Goal: Task Accomplishment & Management: Complete application form

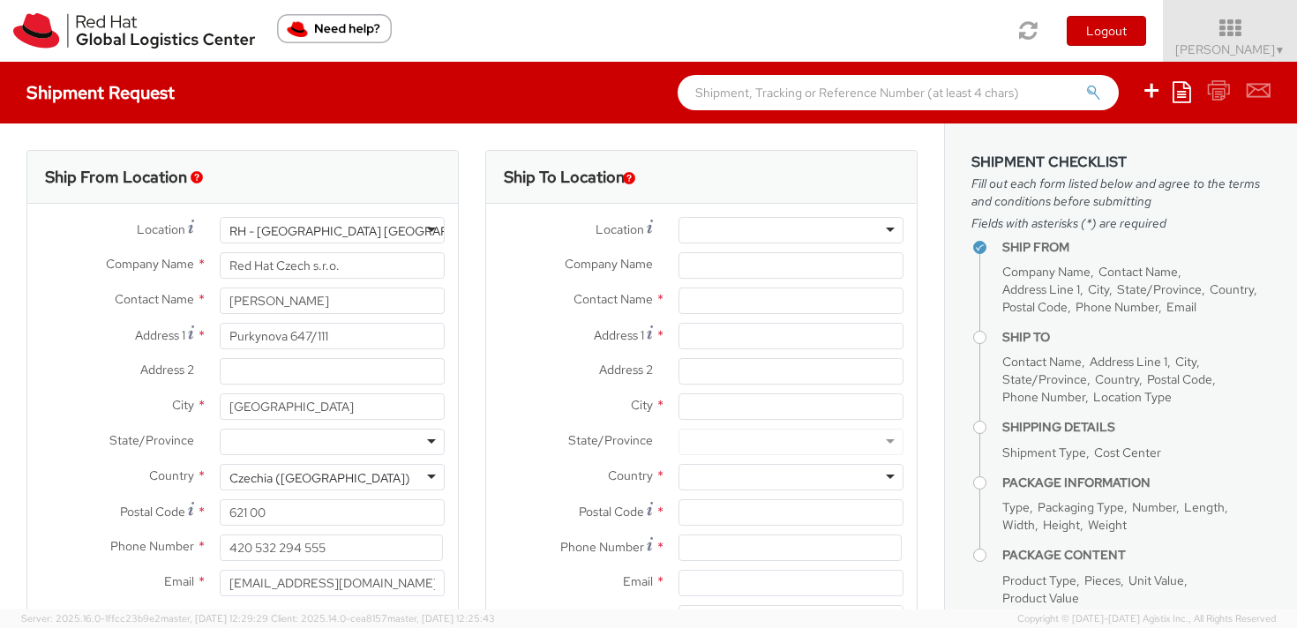
select select
click at [688, 336] on input "Address 1 *" at bounding box center [790, 336] width 225 height 26
paste input "CzRelo SH s.r.o.,"
type input "CzRelo SH s.r.o.,"
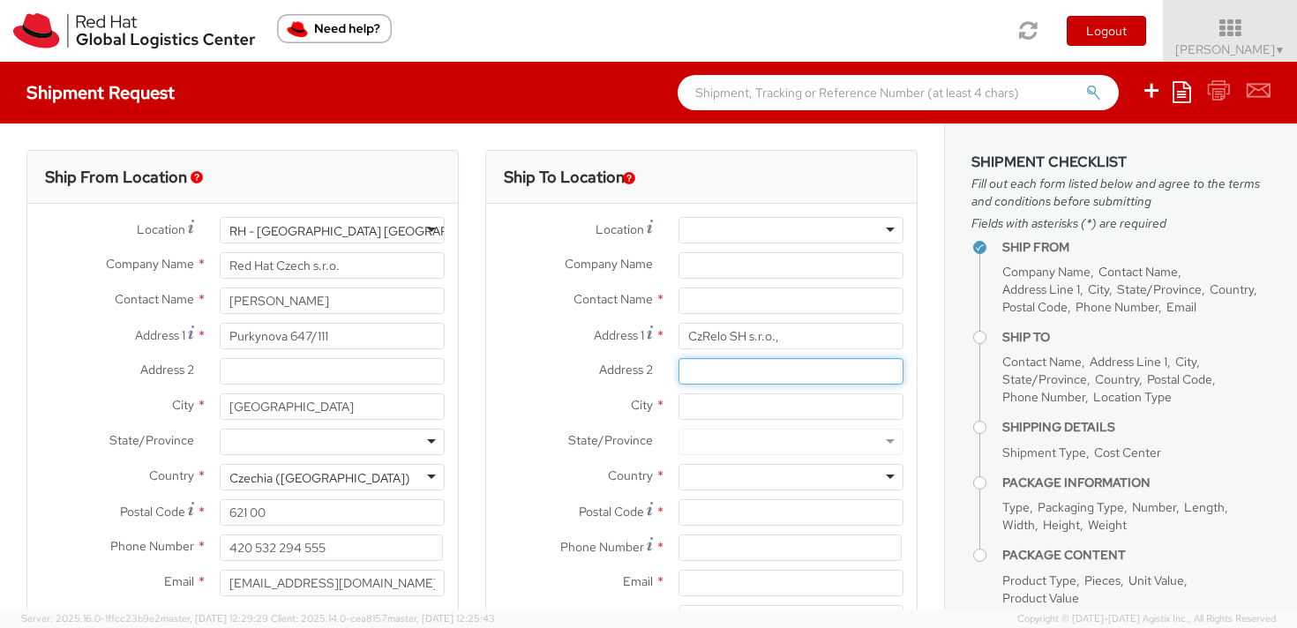
click at [689, 370] on input "Address 2 *" at bounding box center [790, 371] width 225 height 26
paste input "Kořenského 1025/7"
type input "Kořenského 1025/7"
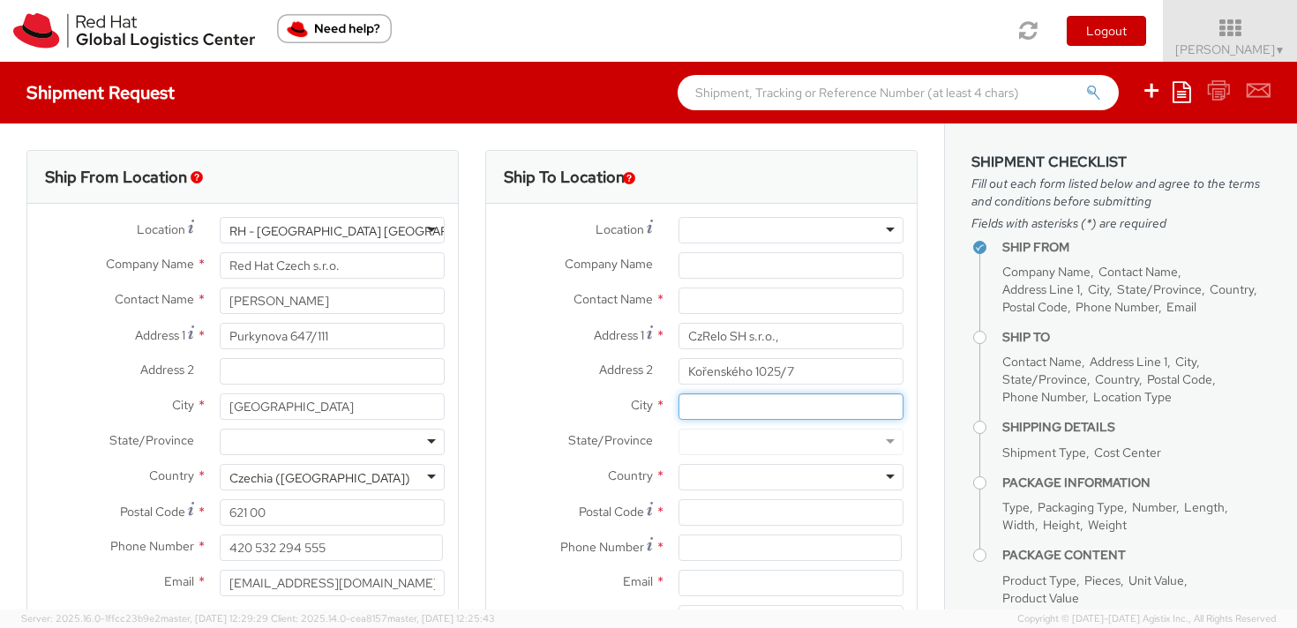
click at [694, 404] on input "City *" at bounding box center [790, 406] width 225 height 26
paste input "Praha 5"
type input "Praha 5"
click at [801, 373] on input "Kořenského 1025/7" at bounding box center [790, 371] width 225 height 26
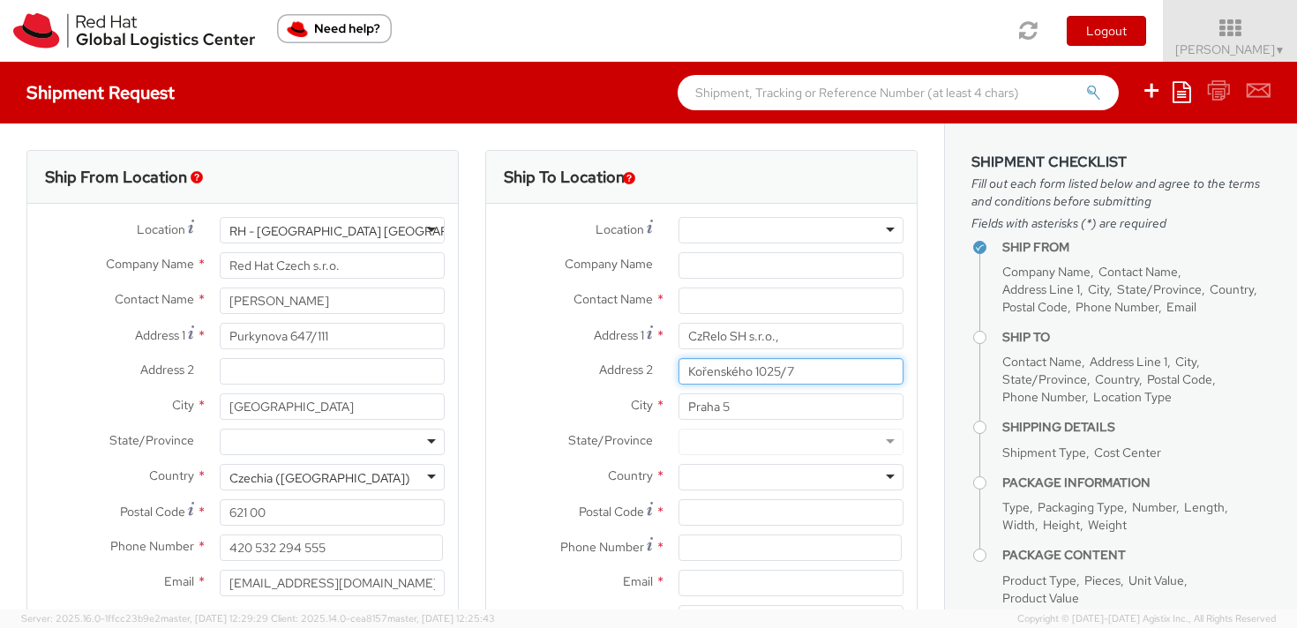
click at [801, 373] on input "Kořenského 1025/7" at bounding box center [790, 371] width 225 height 26
click at [801, 370] on input "Kořenského 1025/7" at bounding box center [790, 371] width 225 height 26
paste input "[PERSON_NAME]"
type input "[STREET_ADDRESS]"
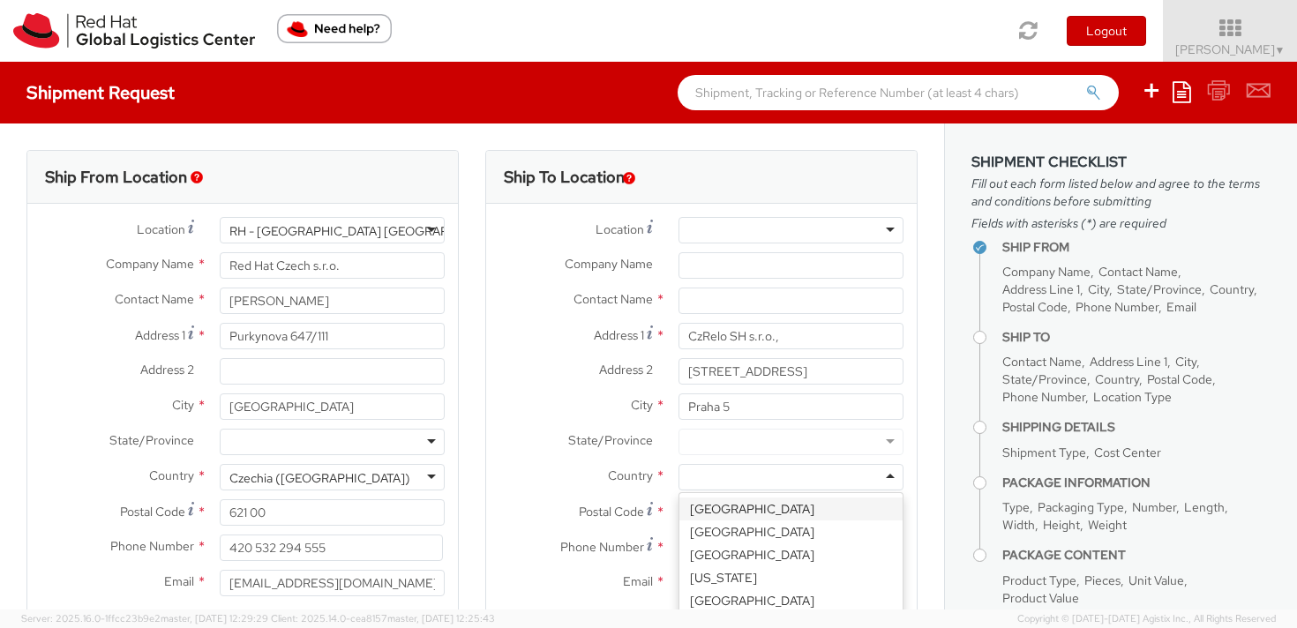
click at [699, 479] on div at bounding box center [790, 477] width 225 height 26
type input "c"
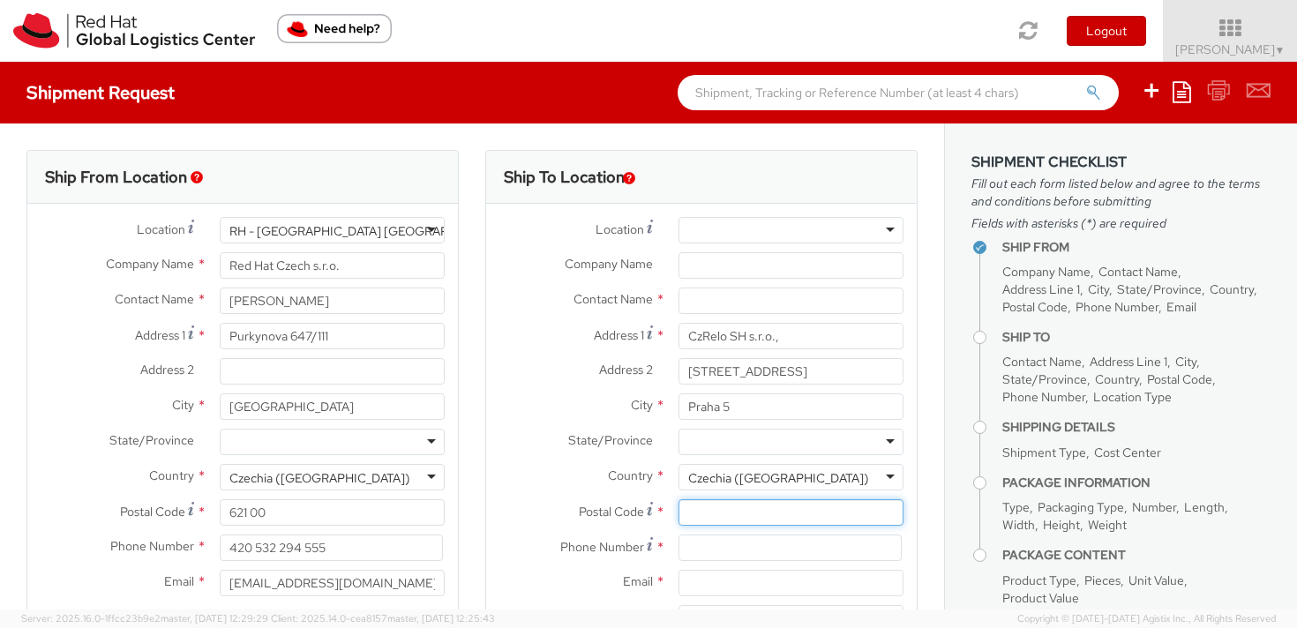
click at [721, 505] on input "Postal Code *" at bounding box center [790, 512] width 225 height 26
paste input "150 00"
type input "150 00"
click at [700, 545] on input at bounding box center [789, 548] width 223 height 26
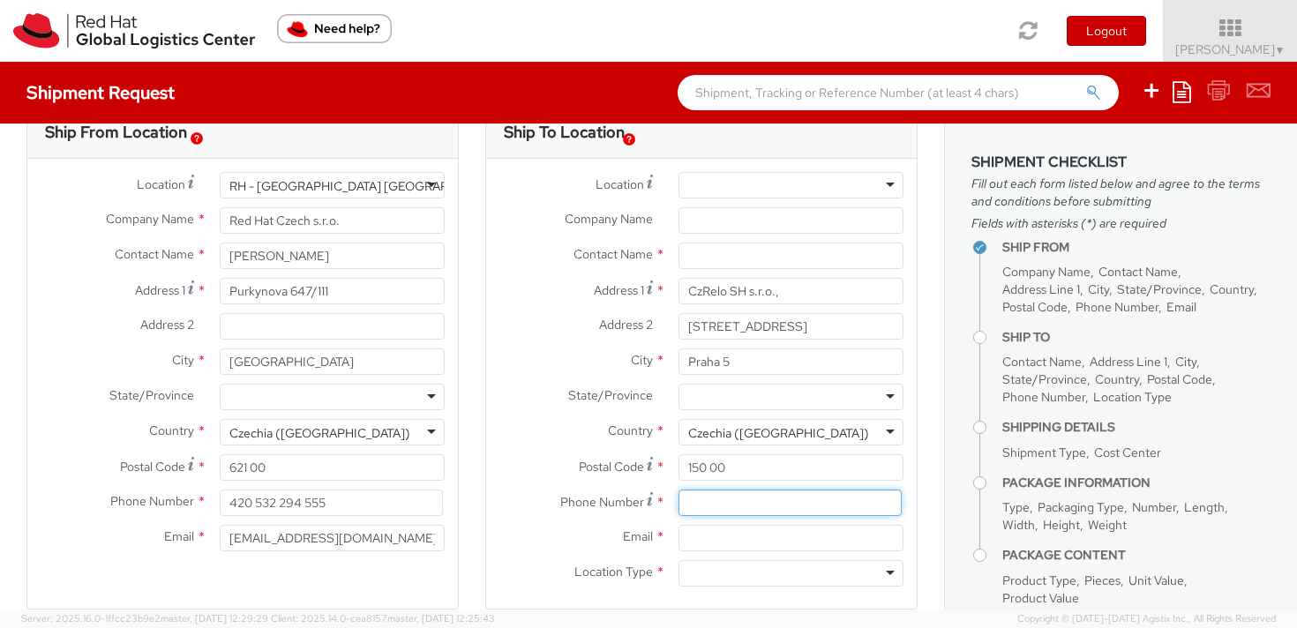
scroll to position [48, 0]
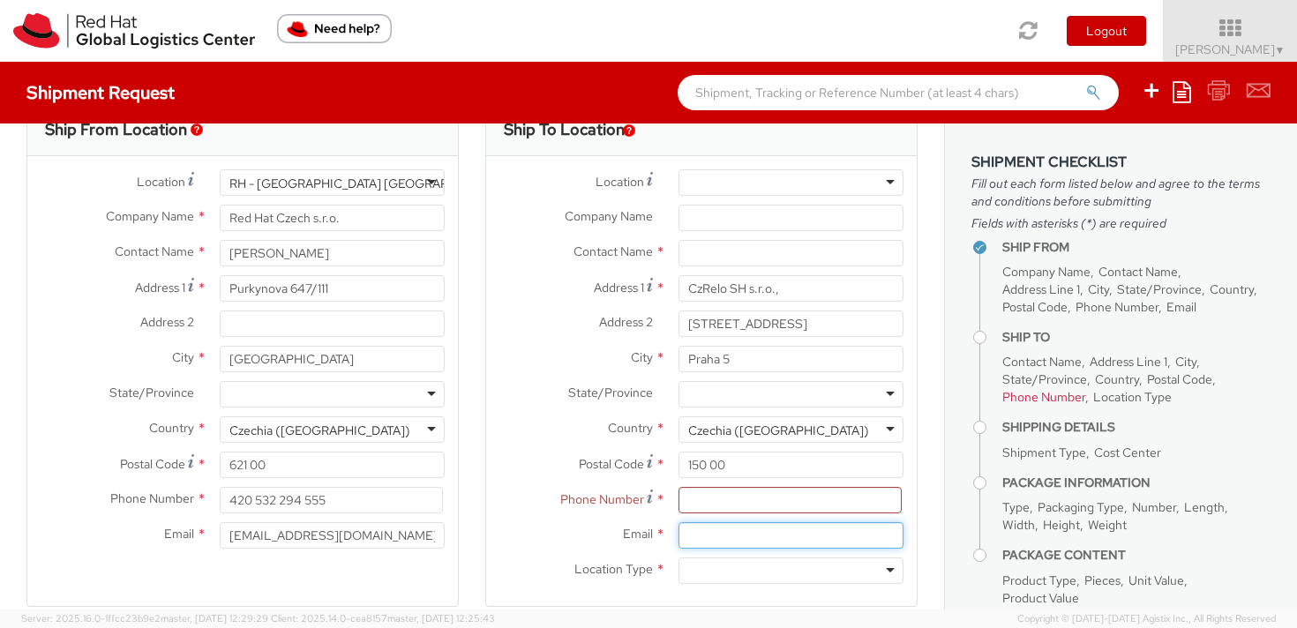
click at [698, 535] on input "Email *" at bounding box center [790, 535] width 225 height 26
paste input "603104275"
type input "603104275"
click at [682, 498] on input at bounding box center [789, 500] width 223 height 26
paste input "603104275"
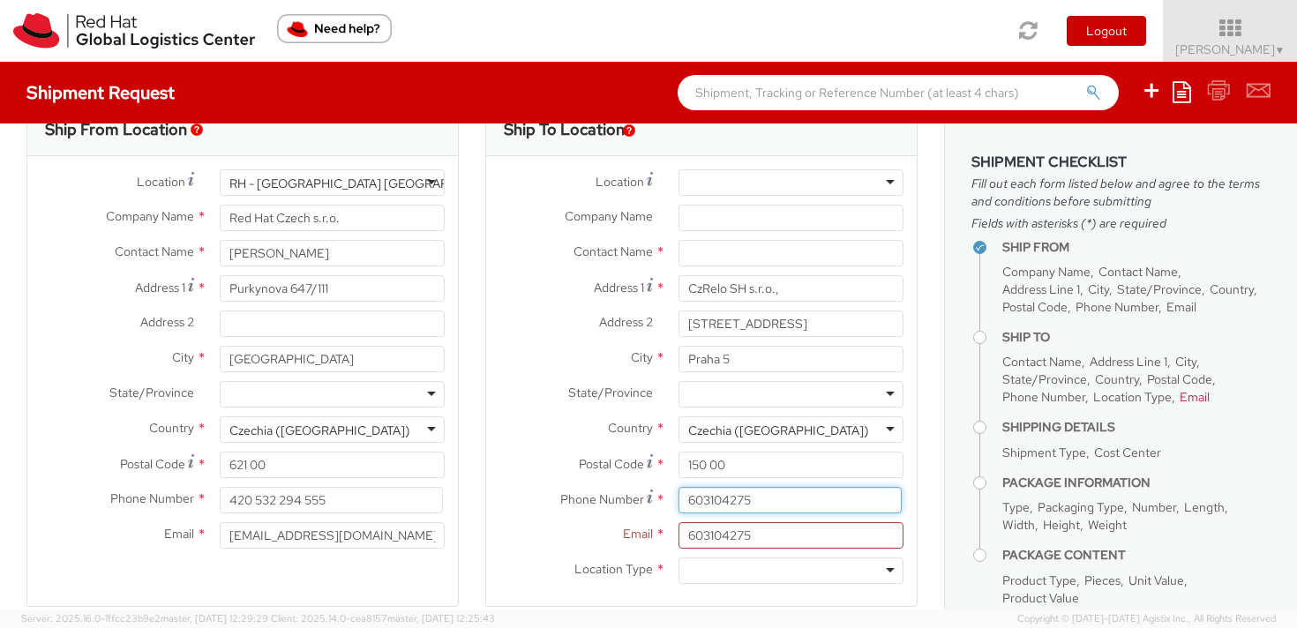
type input "603104275"
click at [699, 534] on input "603104275" at bounding box center [790, 535] width 225 height 26
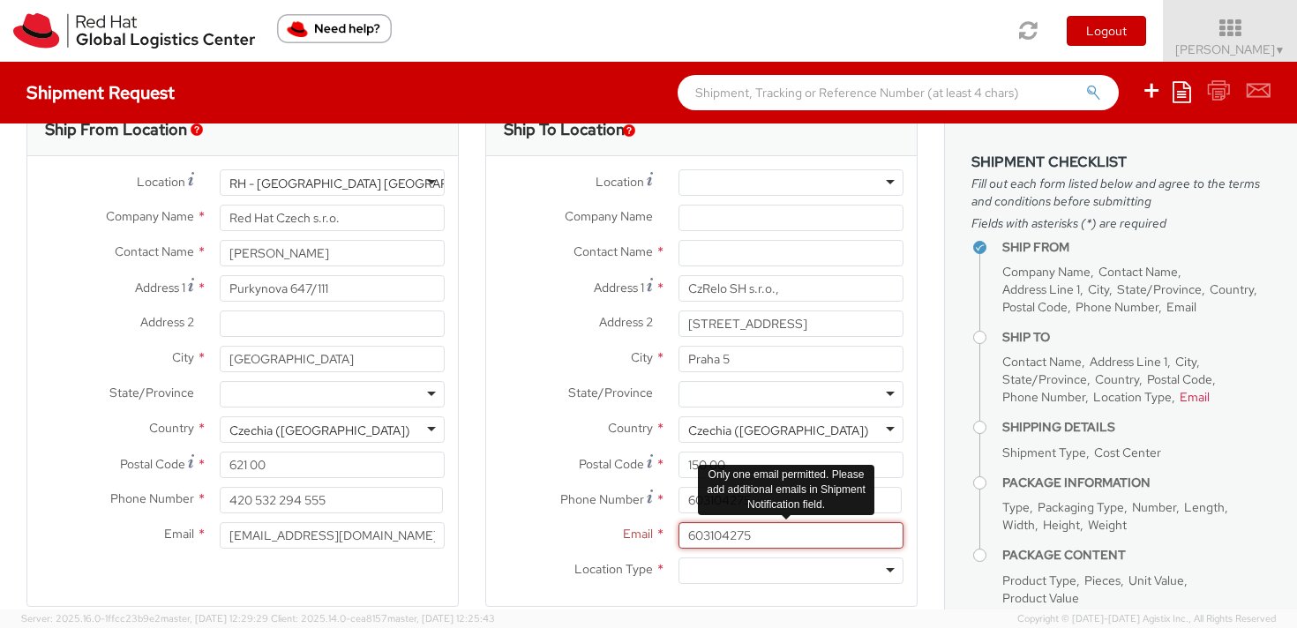
click at [699, 534] on input "603104275" at bounding box center [790, 535] width 225 height 26
paste input "[EMAIL_ADDRESS][DOMAIN_NAME]"
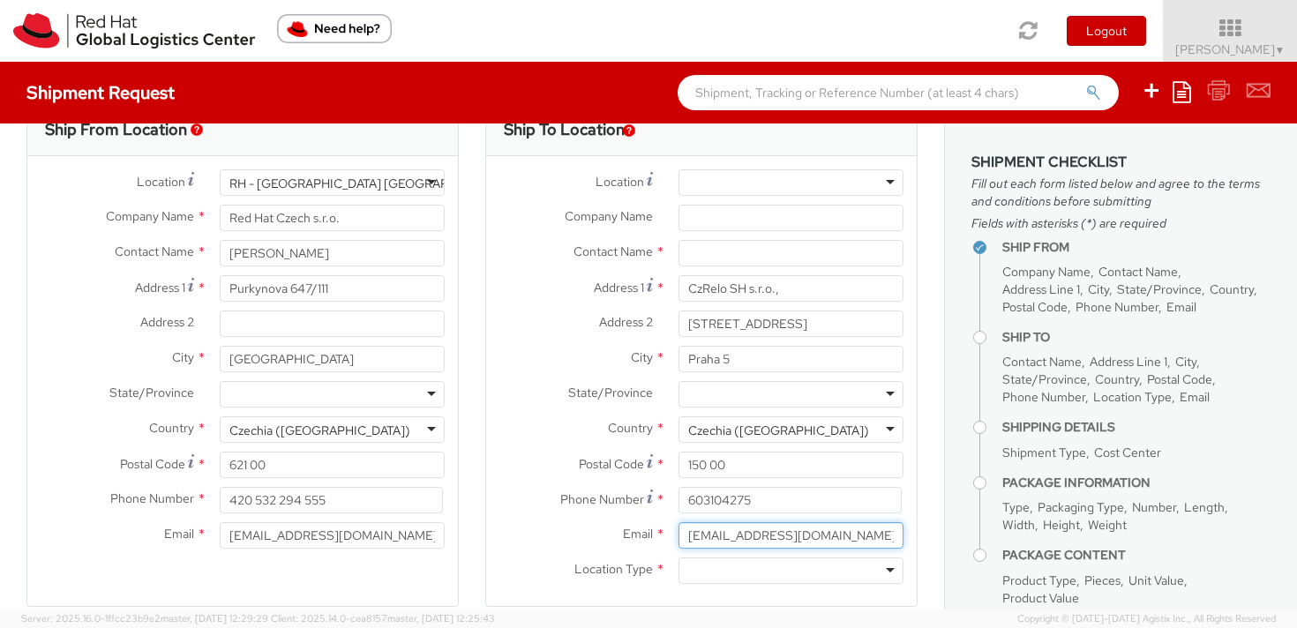
type input "[EMAIL_ADDRESS][DOMAIN_NAME]"
click at [709, 567] on div at bounding box center [790, 570] width 225 height 26
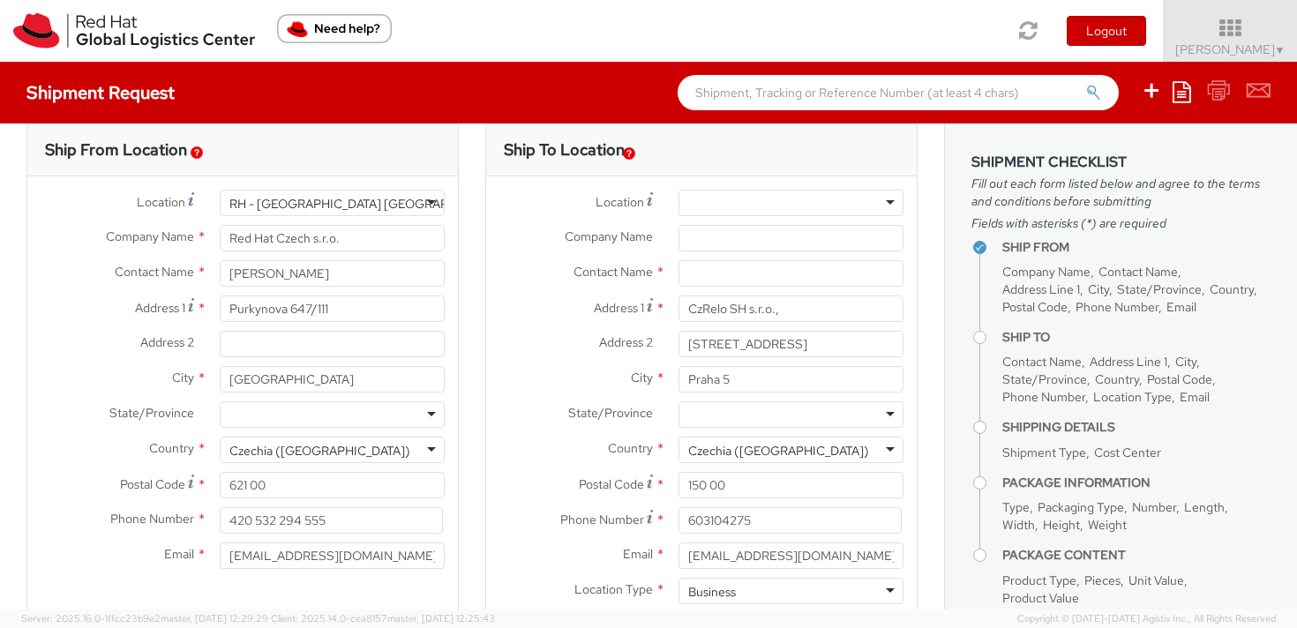
scroll to position [19, 0]
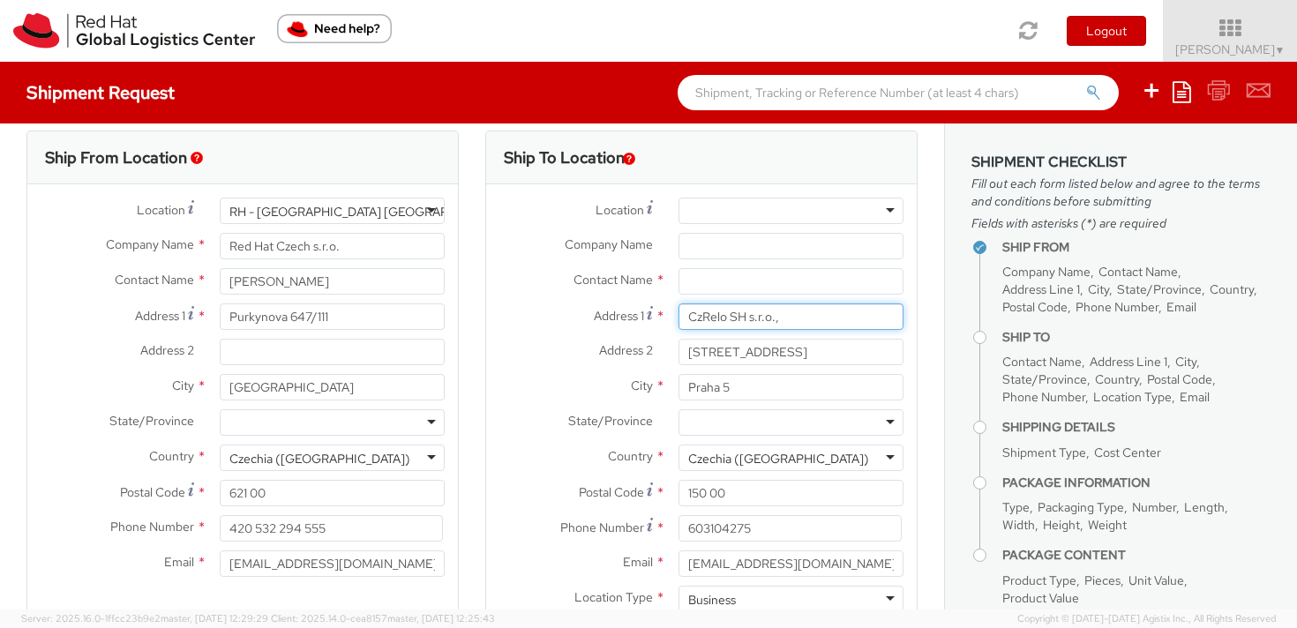
click at [706, 323] on input "CzRelo SH s.r.o.," at bounding box center [790, 316] width 225 height 26
click at [698, 280] on input "text" at bounding box center [790, 281] width 225 height 26
paste input "CzRelo SH s.r.o.,"
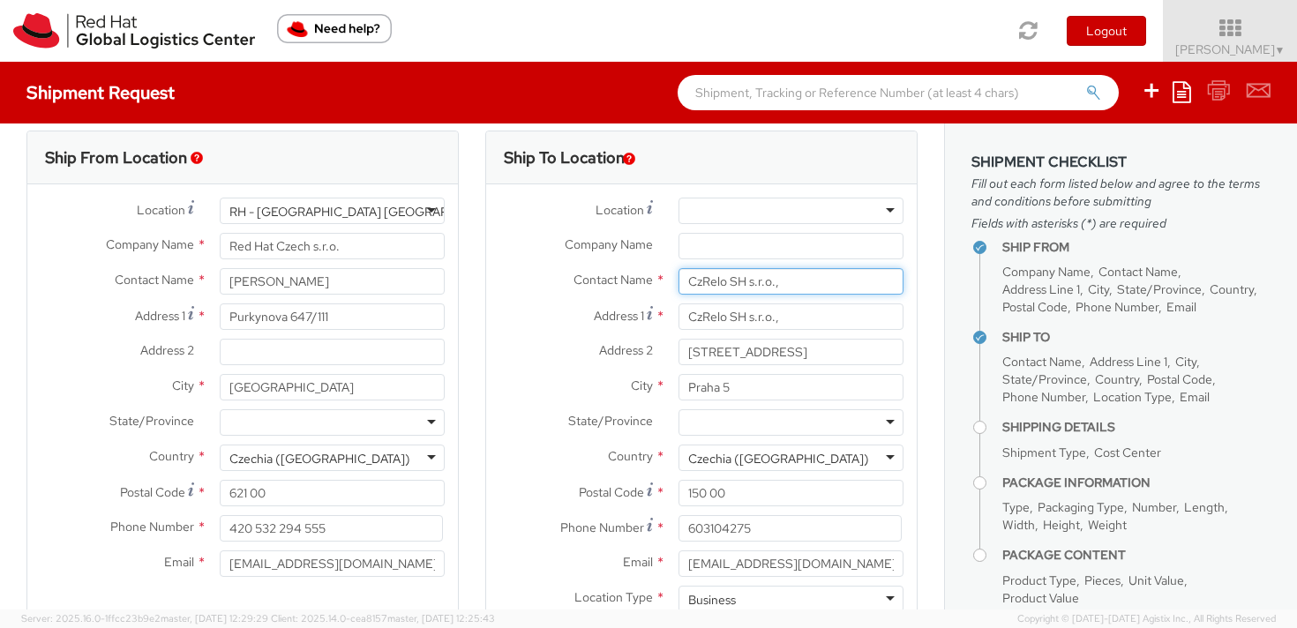
type input "CzRelo SH s.r.o.,"
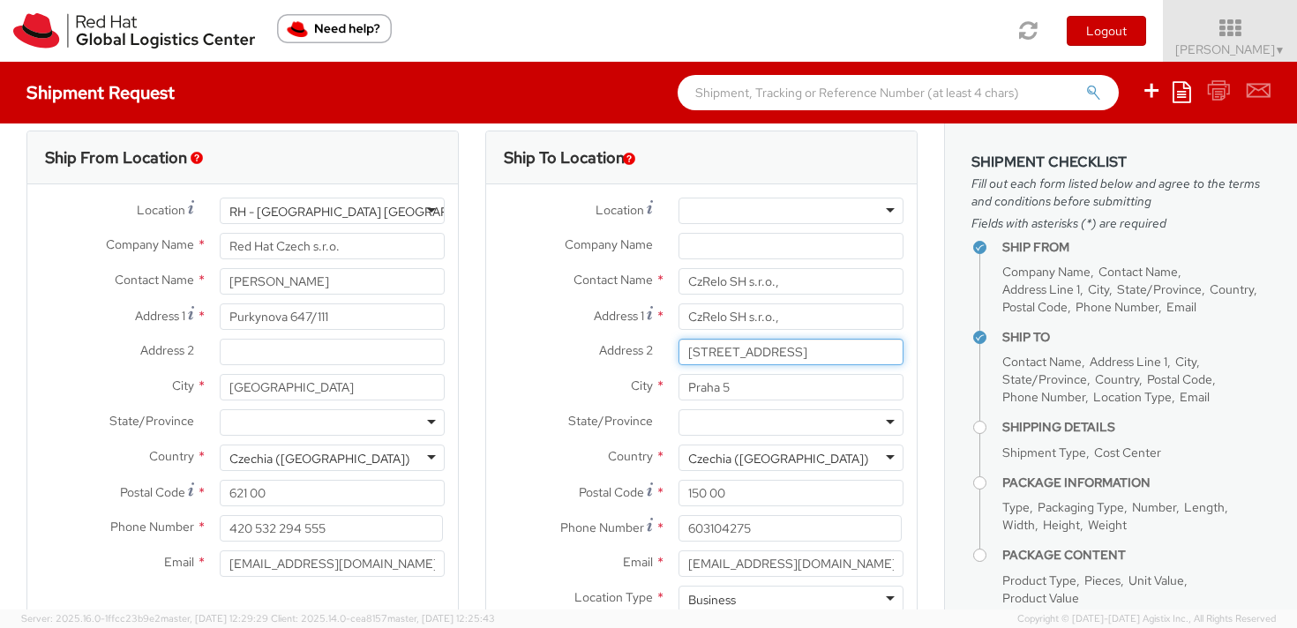
click at [756, 348] on input "[STREET_ADDRESS]" at bounding box center [790, 352] width 225 height 26
drag, startPoint x: 790, startPoint y: 351, endPoint x: 671, endPoint y: 348, distance: 119.1
click at [678, 348] on input "[STREET_ADDRESS]" at bounding box center [790, 352] width 225 height 26
type input "[PERSON_NAME]"
click at [699, 314] on input "CzRelo SH s.r.o.," at bounding box center [790, 316] width 225 height 26
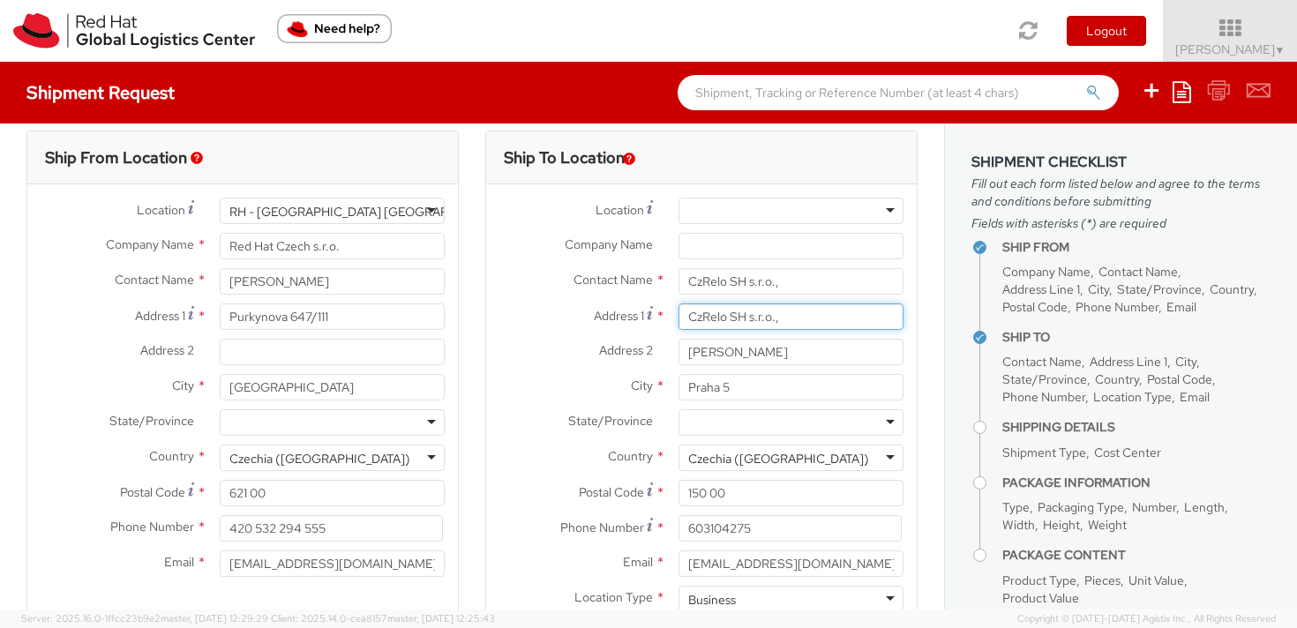
click at [699, 314] on input "CzRelo SH s.r.o.," at bounding box center [790, 316] width 225 height 26
paste input "Kořenského 1025/7,"
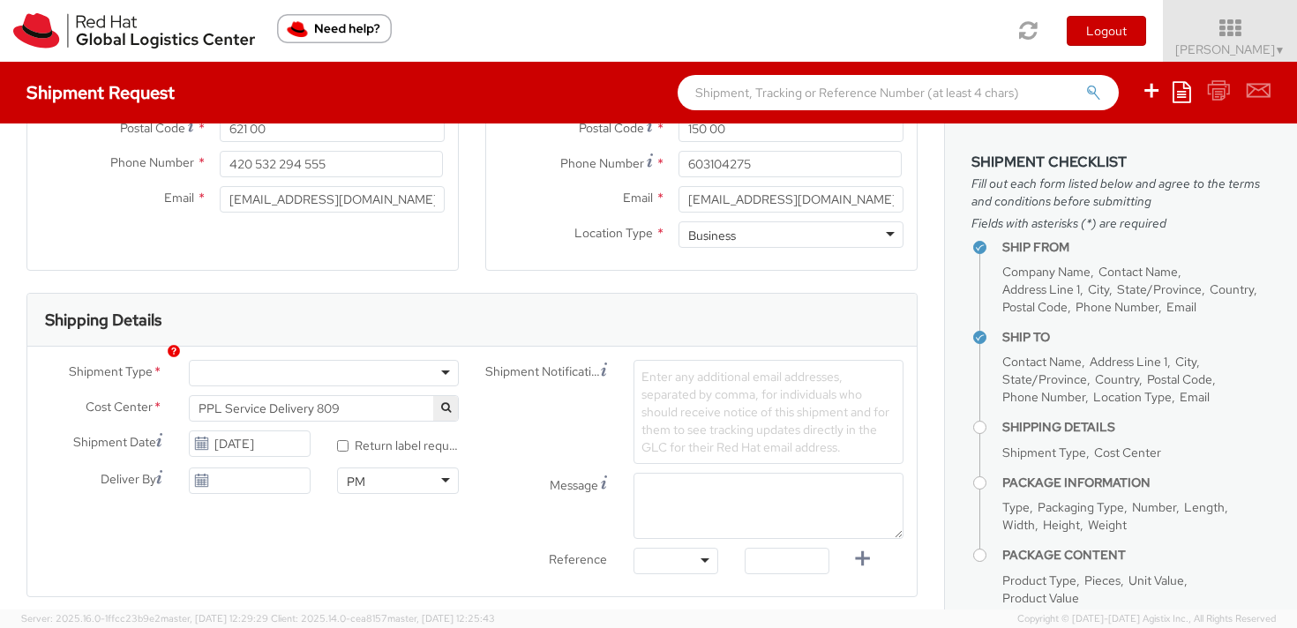
scroll to position [387, 0]
type input "Kořenského 1025/7,"
click at [423, 368] on div at bounding box center [324, 369] width 270 height 26
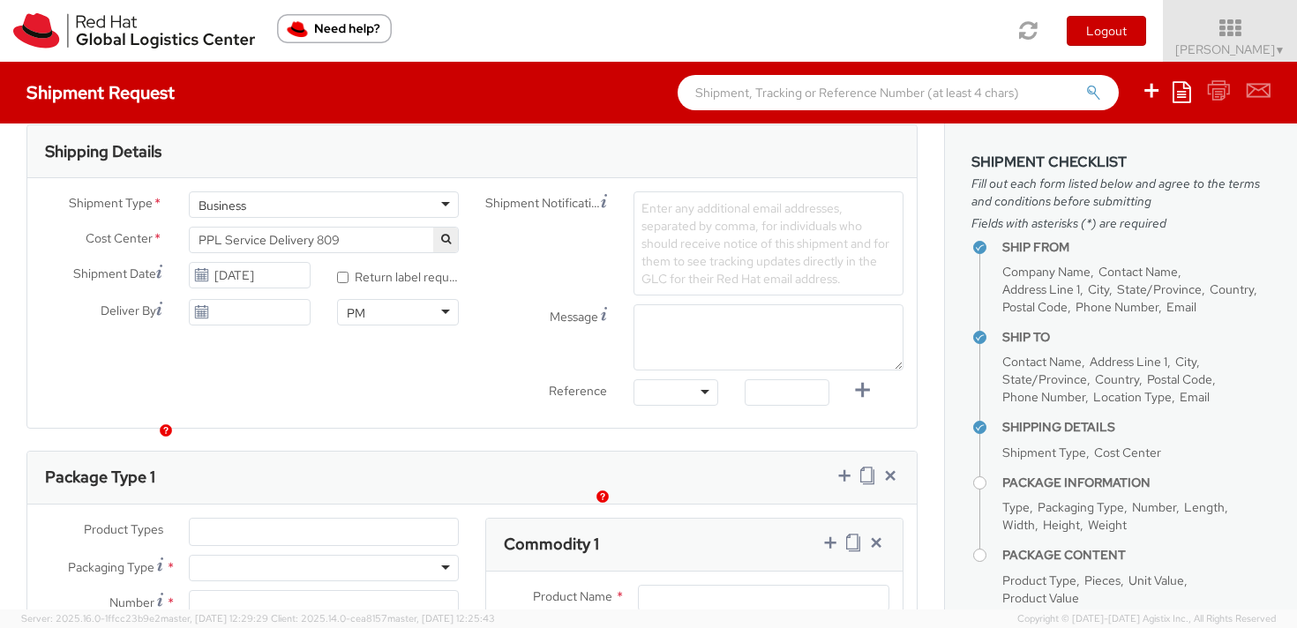
scroll to position [740, 0]
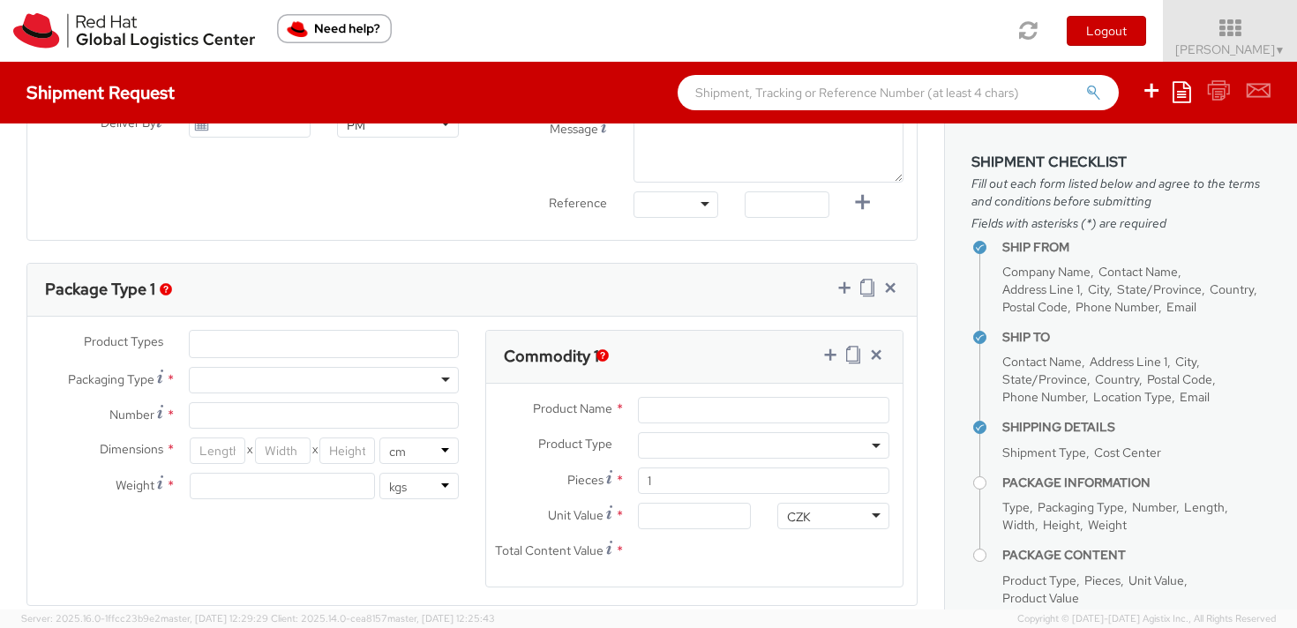
click at [209, 352] on li at bounding box center [203, 344] width 27 height 26
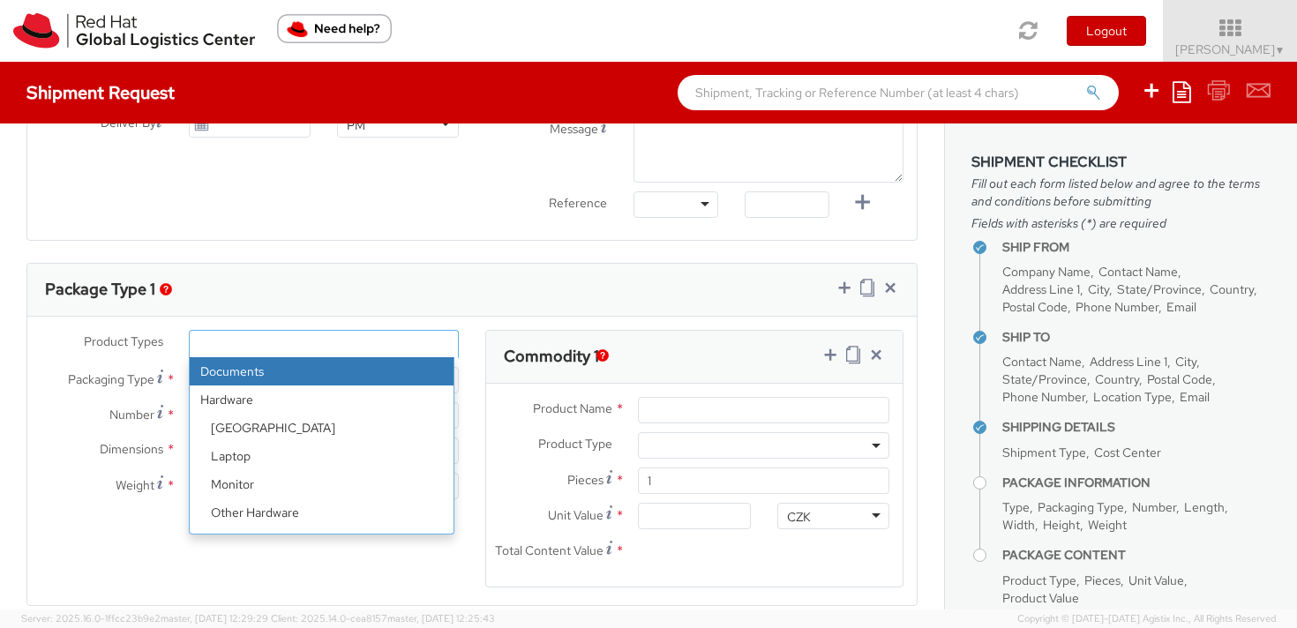
select select "DOCUMENT"
type input "Documents"
select select "DOCUMENT"
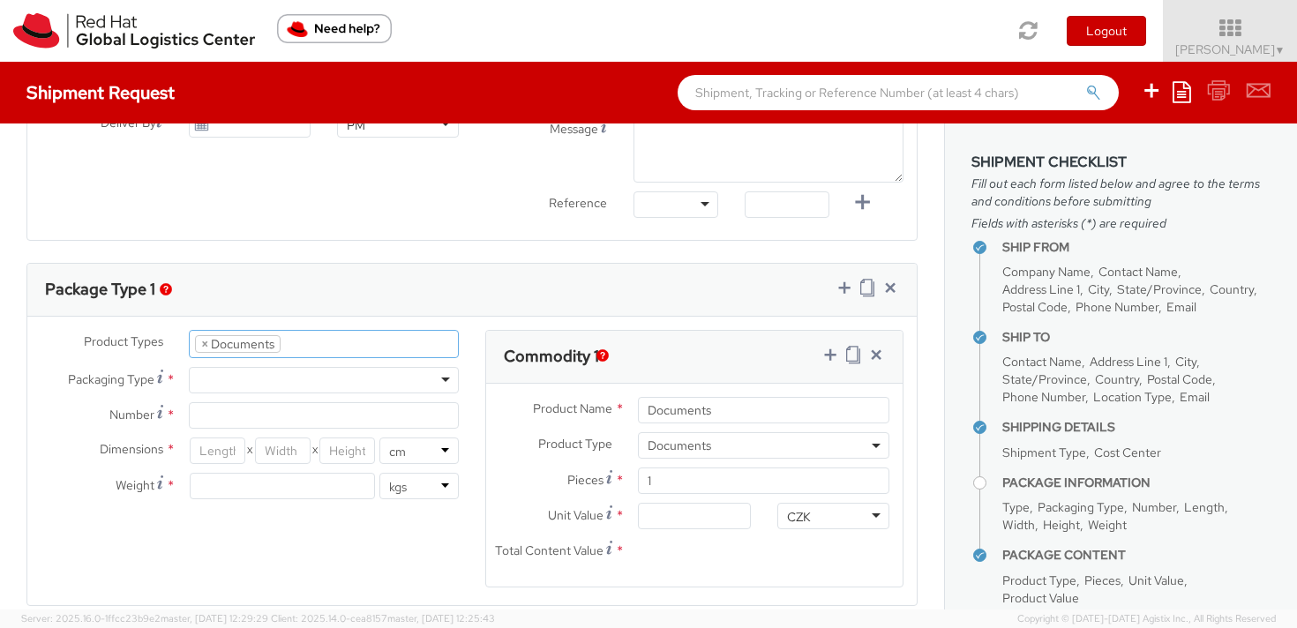
click at [240, 382] on div at bounding box center [324, 380] width 270 height 26
type input "1"
type input "24.13"
type input "31.75"
type input "0.64"
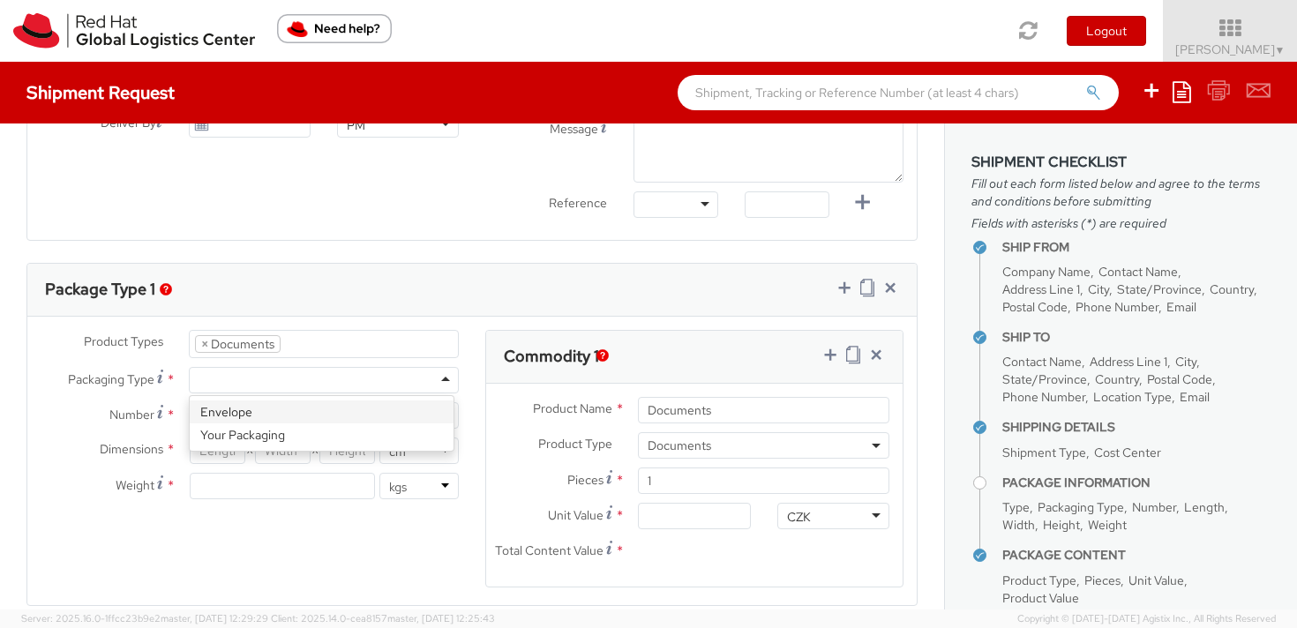
type input "0.5"
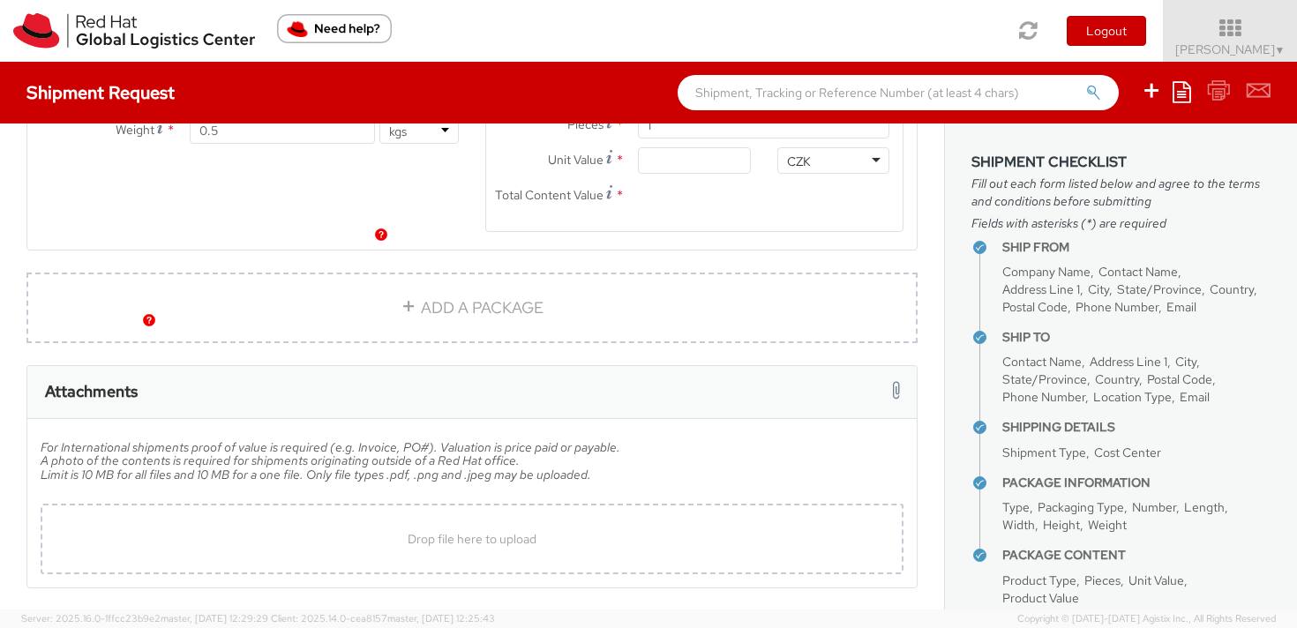
scroll to position [1167, 0]
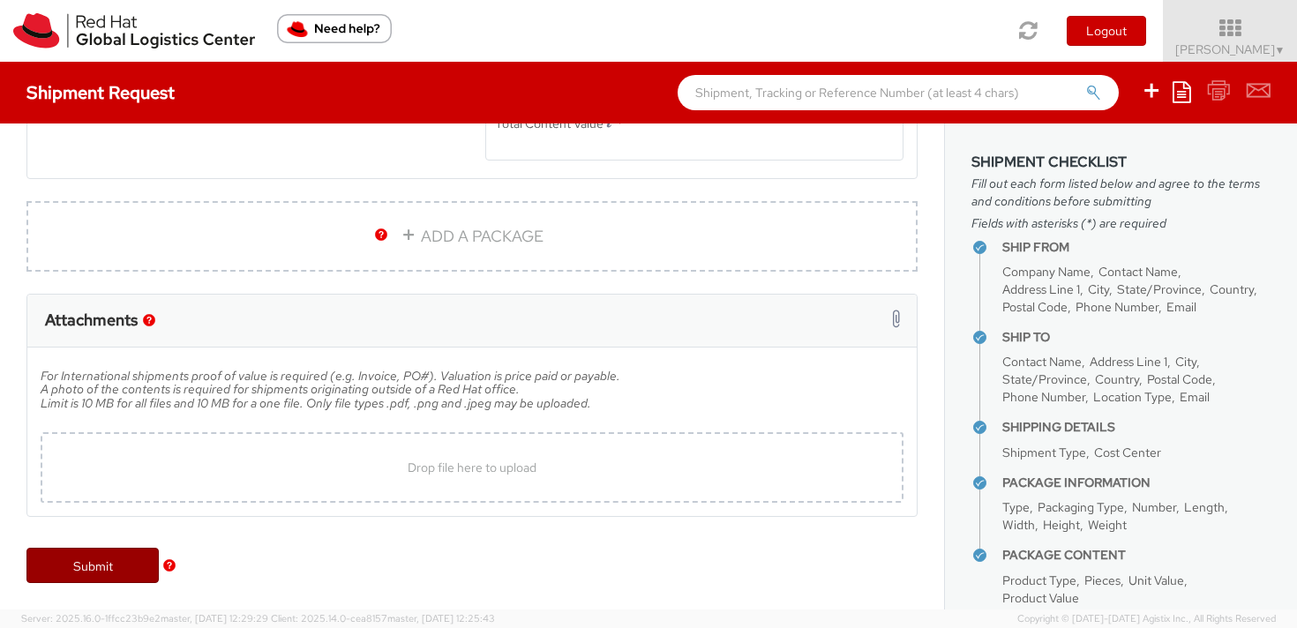
click at [127, 565] on link "Submit" at bounding box center [92, 565] width 132 height 35
type input "CzRelo SH s.r.o.,"
